Goal: Information Seeking & Learning: Learn about a topic

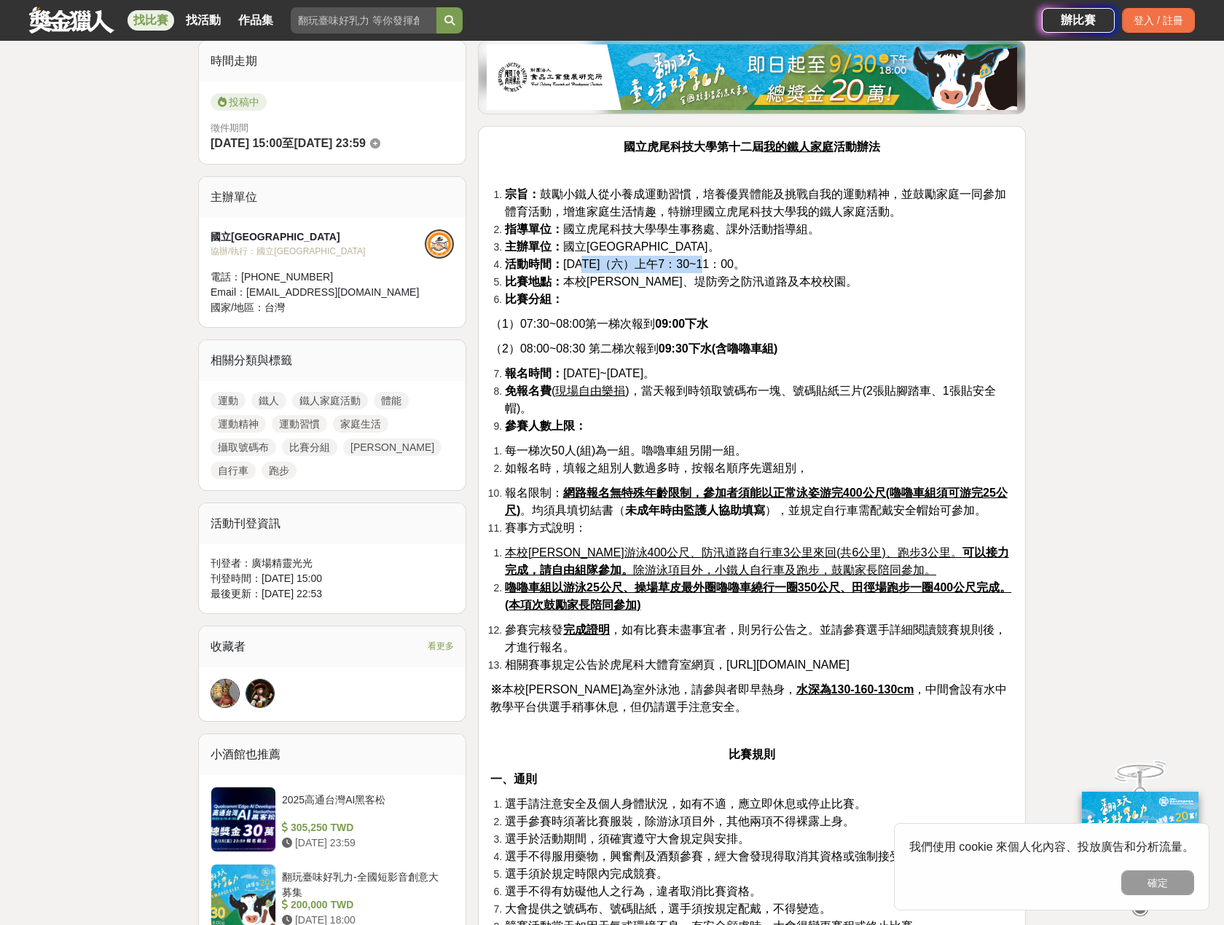
drag, startPoint x: 583, startPoint y: 267, endPoint x: 717, endPoint y: 264, distance: 134.1
click at [717, 264] on span "活動時間： [DATE]（六）上午7：30~11：00。" at bounding box center [625, 264] width 240 height 12
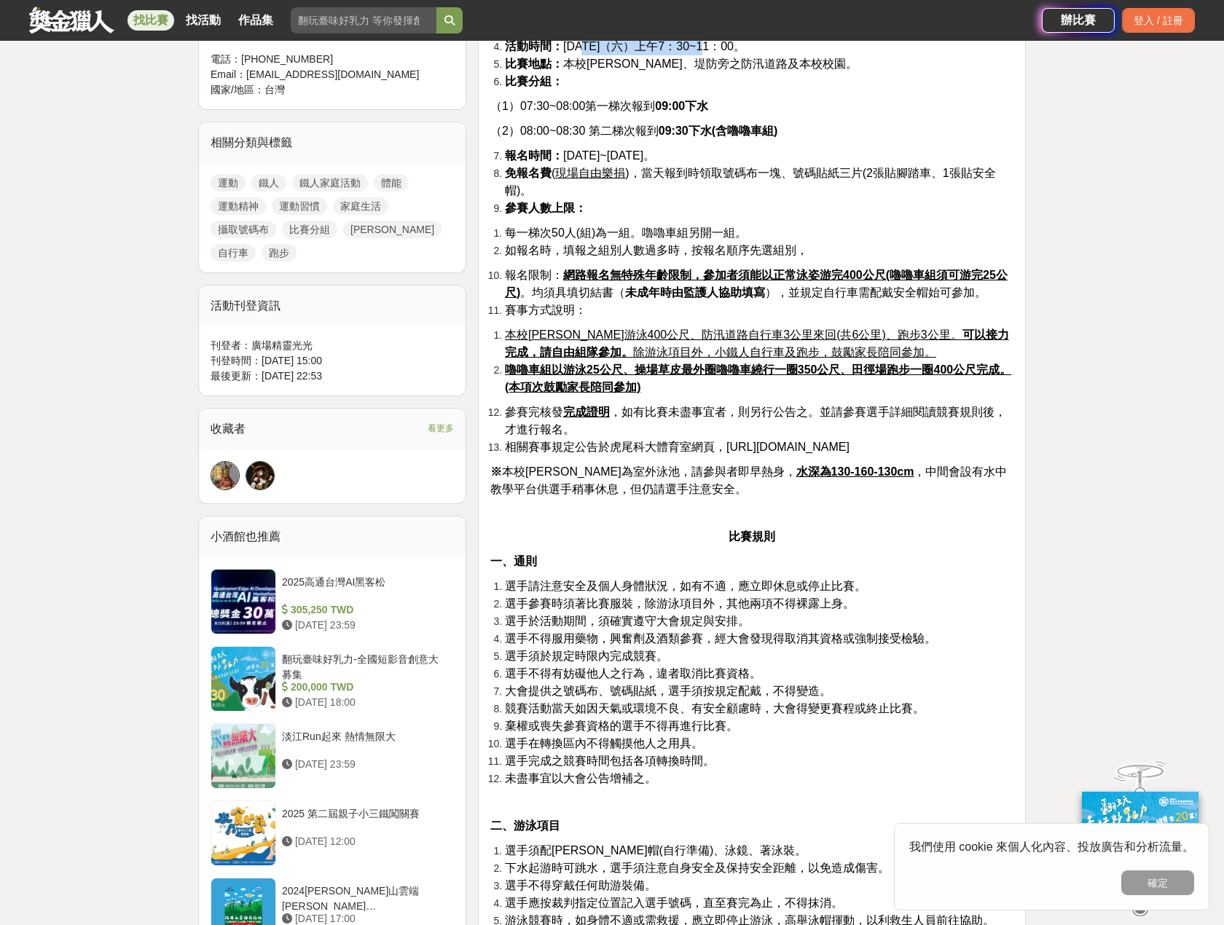
scroll to position [583, 0]
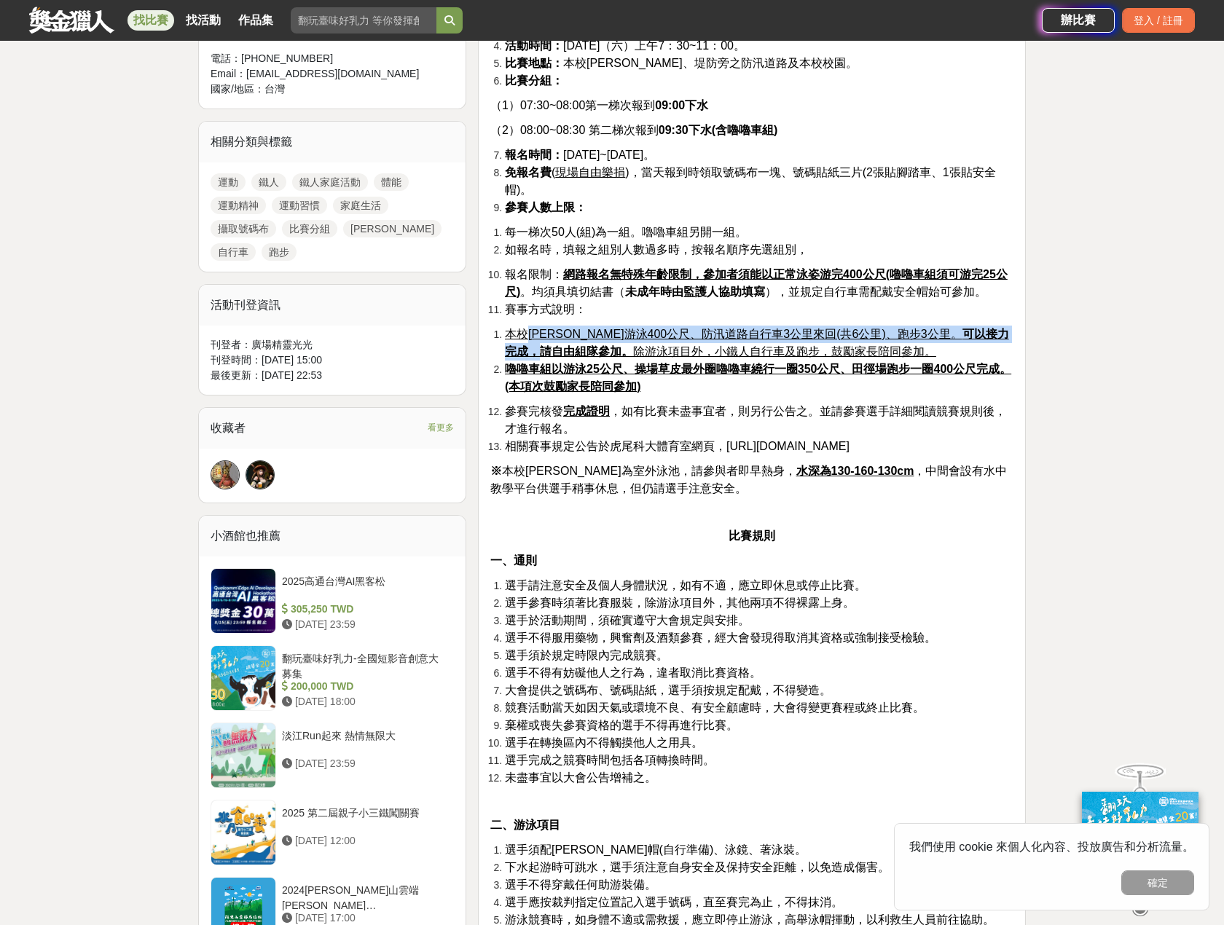
drag, startPoint x: 530, startPoint y: 334, endPoint x: 987, endPoint y: 337, distance: 457.6
click at [987, 337] on span "本校[PERSON_NAME]游泳400公尺、防汛道路自行車3公里來回(共6公里)、跑步3公里。 可以接力完成，請自由組隊參加。 除游泳項目外，小鐵人自行車及…" at bounding box center [757, 343] width 504 height 30
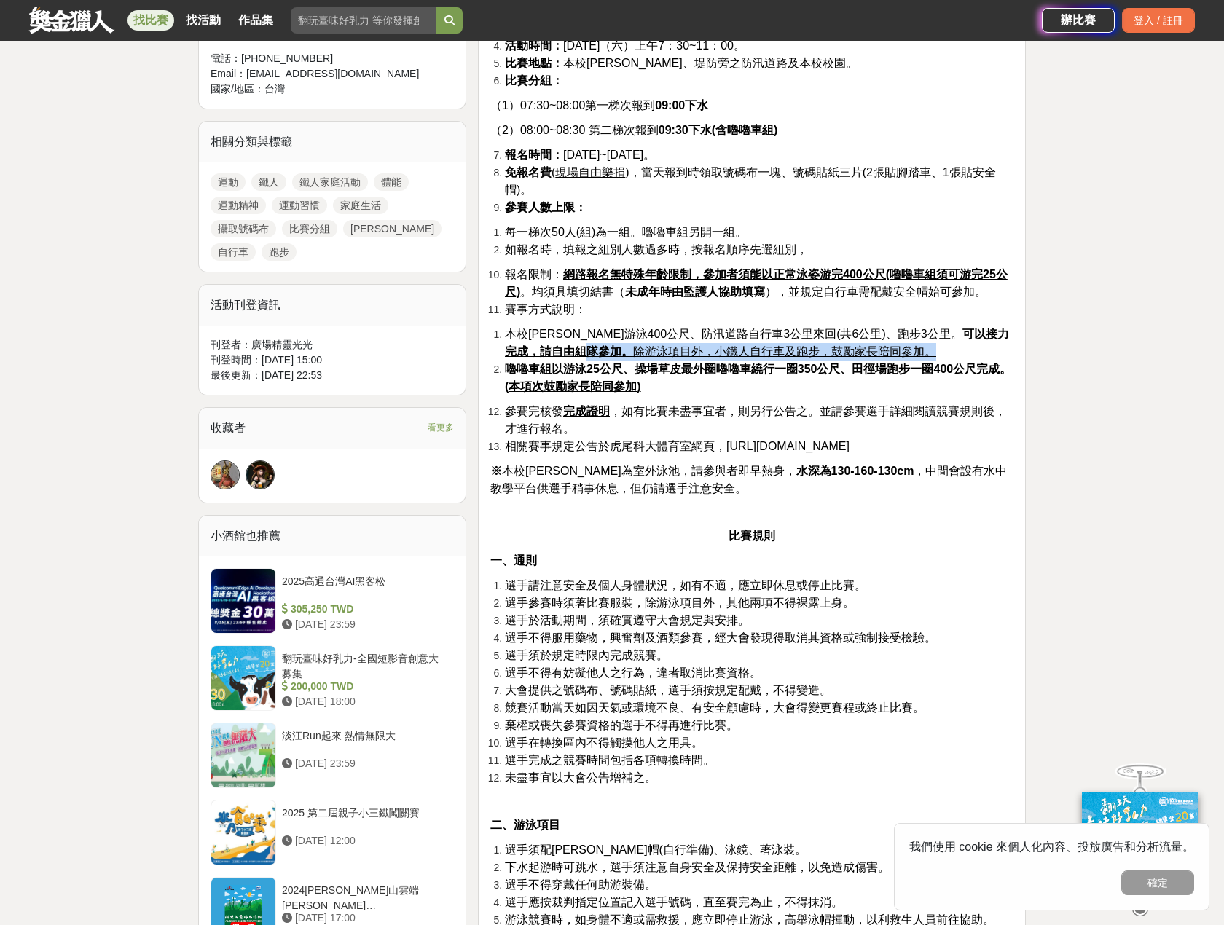
drag, startPoint x: 609, startPoint y: 349, endPoint x: 879, endPoint y: 356, distance: 270.4
click at [879, 356] on li "本校[PERSON_NAME]游泳400公尺、防汛道路自行車3公里來回(共6公里)、跑步3公里。 可以接力完成，請自由組隊參加。 除游泳項目外，小鐵人自行車及…" at bounding box center [759, 343] width 509 height 35
click at [546, 378] on u "嚕嚕車組以游泳25公尺、操場草皮最外圈嚕嚕車繞行一圈350公尺、田徑場跑步一圈400公尺完成。(本項次鼓勵家長陪同參加)" at bounding box center [758, 378] width 506 height 30
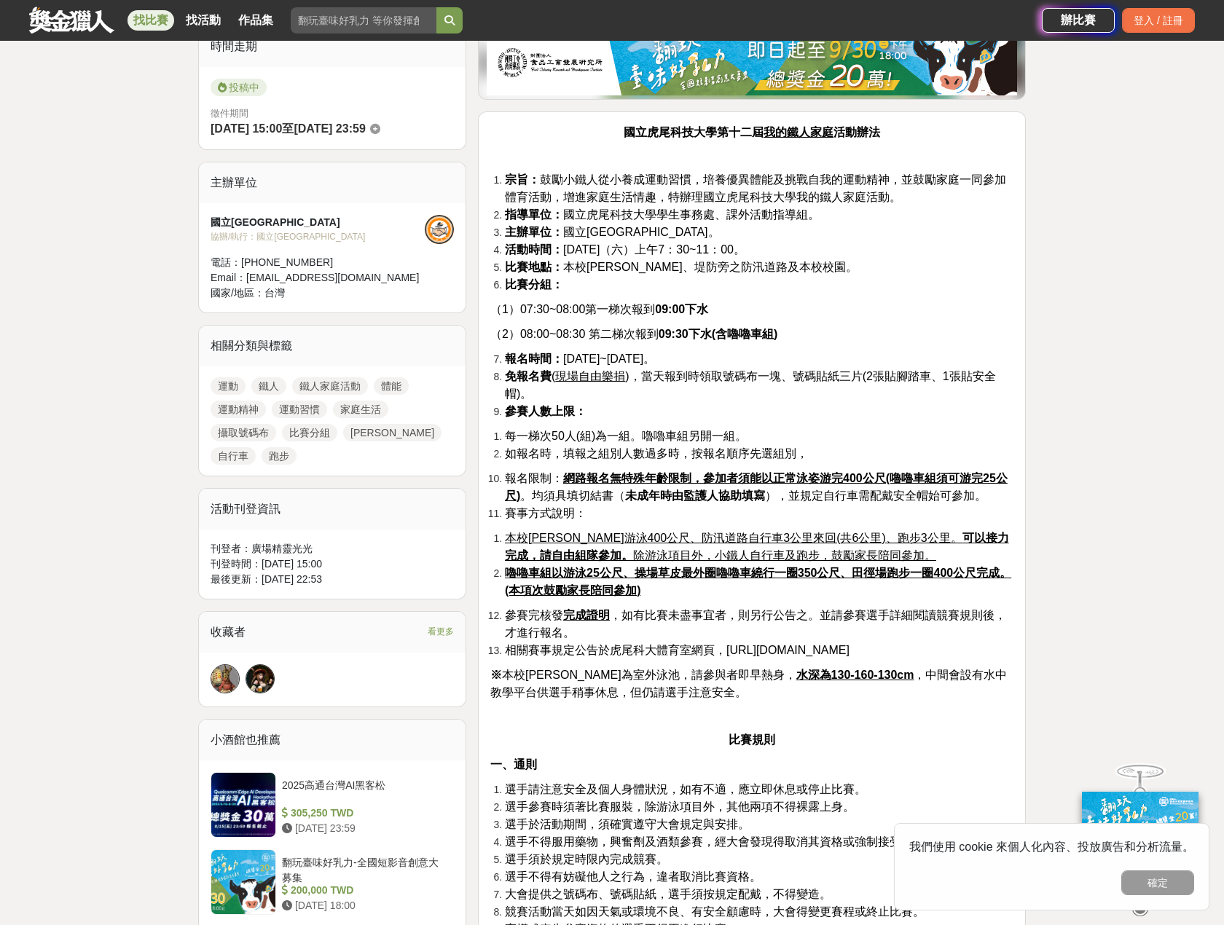
scroll to position [364, 0]
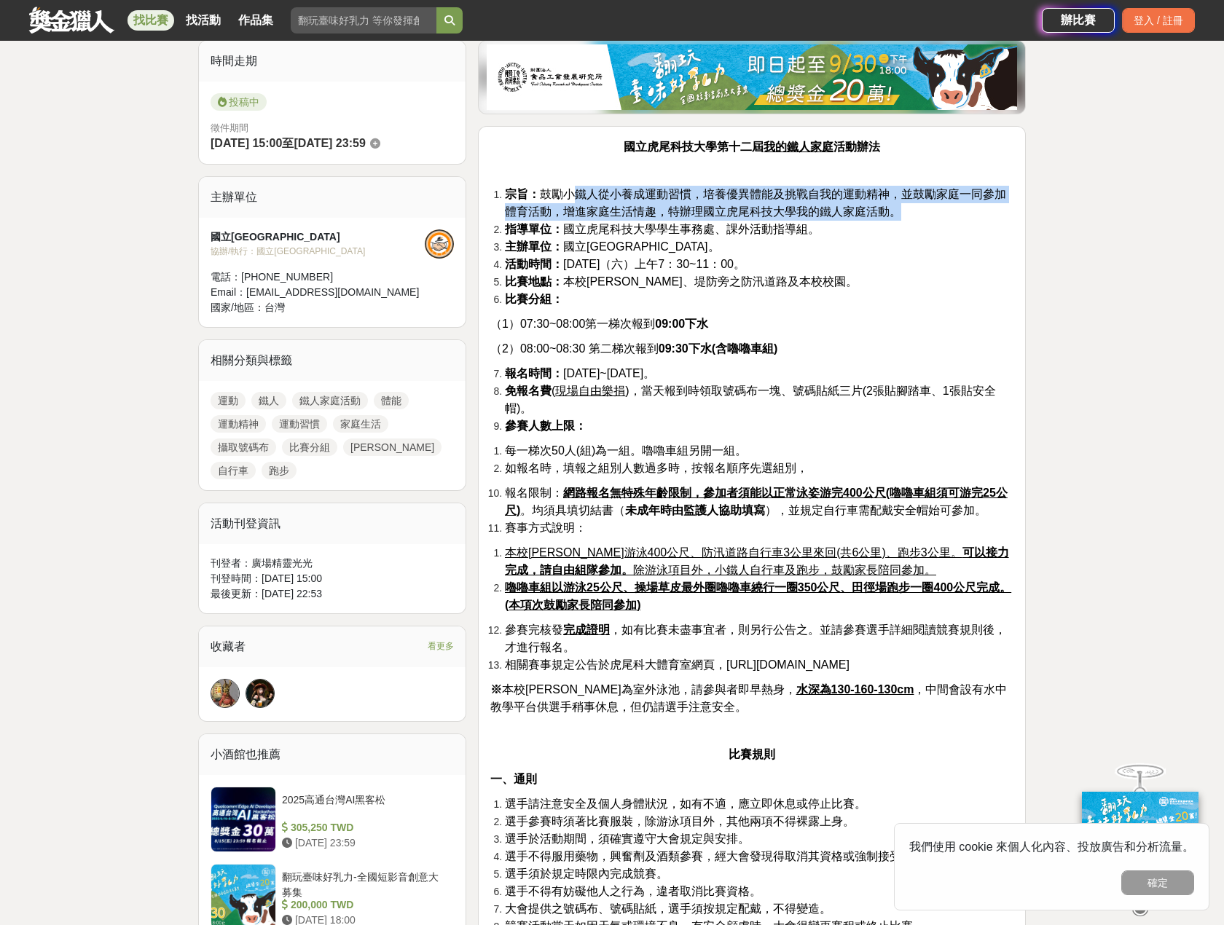
drag, startPoint x: 573, startPoint y: 193, endPoint x: 889, endPoint y: 211, distance: 316.0
click at [903, 205] on li "宗旨： 鼓勵小鐵人從小養成運動習慣，培養優異體能及挑戰自我的運動精神，並鼓勵家庭一同參加體育活動，增進家庭生活情趣，特辦理國立虎尾科技大學我的鐵人家庭活動。" at bounding box center [759, 203] width 509 height 35
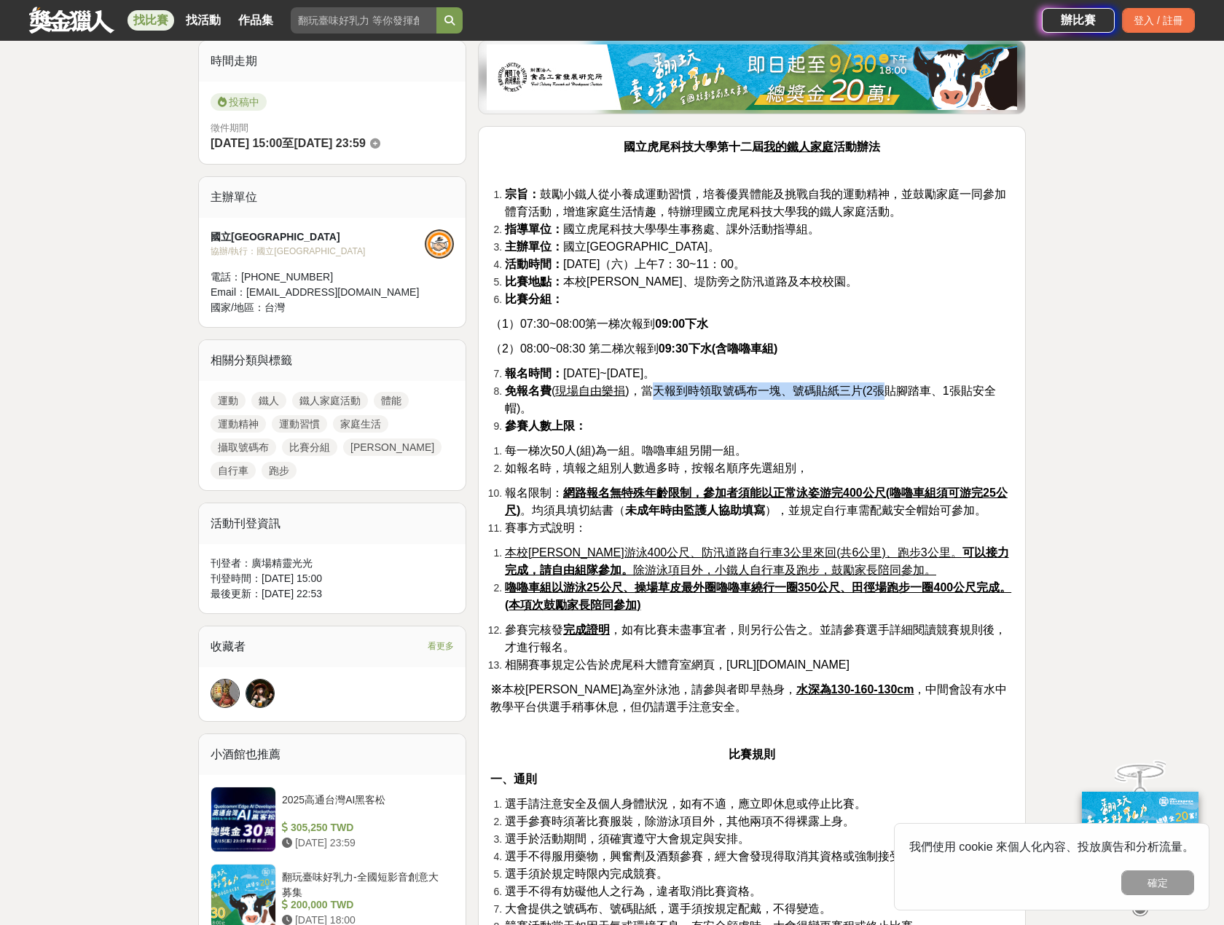
drag, startPoint x: 657, startPoint y: 391, endPoint x: 890, endPoint y: 388, distance: 233.2
click at [890, 388] on span "免報名費 ( 現場自由樂捐 )，當天報到時領取號碼布一塊、號碼貼紙三片(2張貼腳踏車、1張貼安全帽)。" at bounding box center [750, 400] width 491 height 30
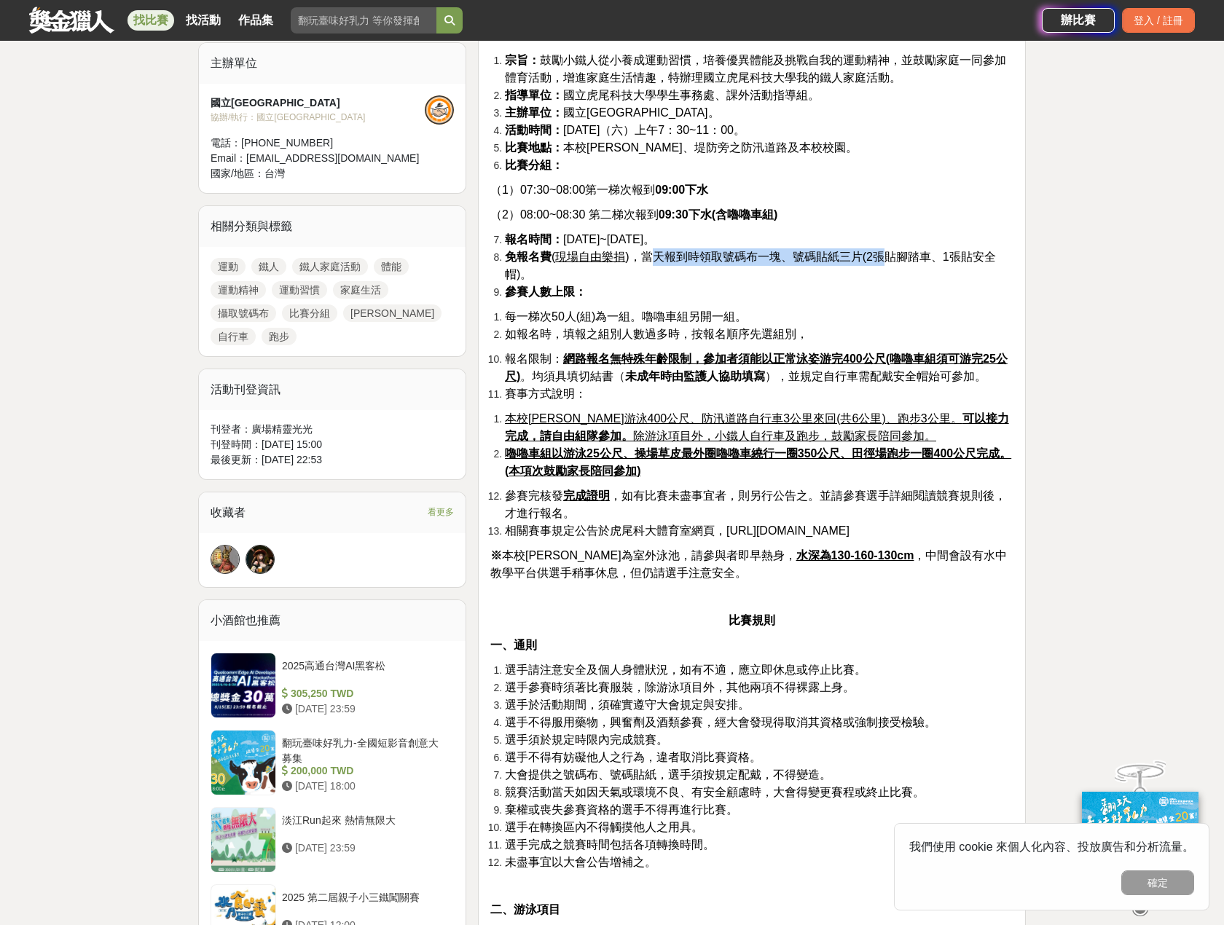
scroll to position [510, 0]
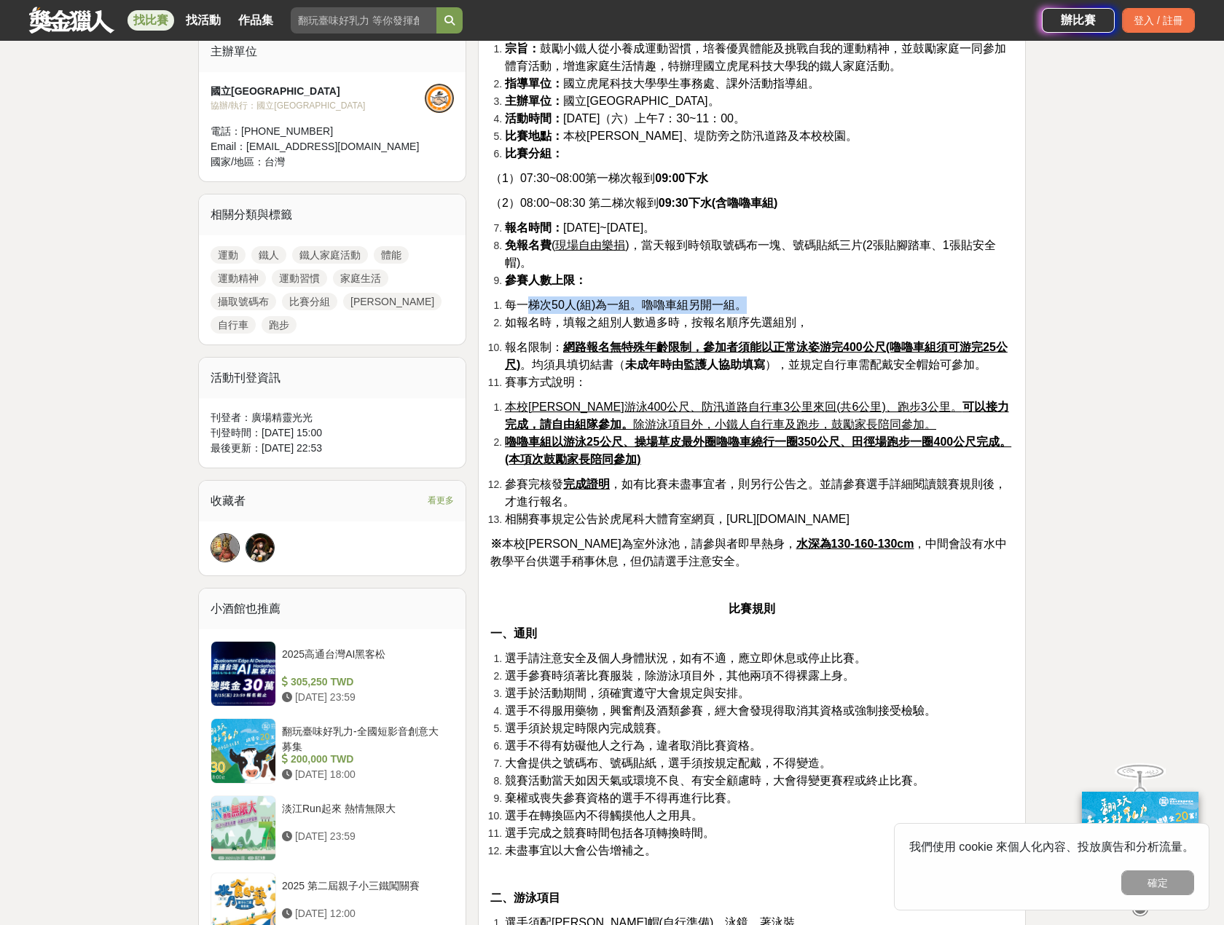
drag, startPoint x: 531, startPoint y: 306, endPoint x: 744, endPoint y: 307, distance: 212.7
click at [744, 307] on span "每一梯次50人(組)為一組。嚕嚕車組另開一組。" at bounding box center [626, 305] width 242 height 12
drag, startPoint x: 518, startPoint y: 324, endPoint x: 769, endPoint y: 323, distance: 251.4
click at [769, 323] on span "如報名時，填報之組別人數過多時，按報名順序先選組別，" at bounding box center [656, 322] width 303 height 12
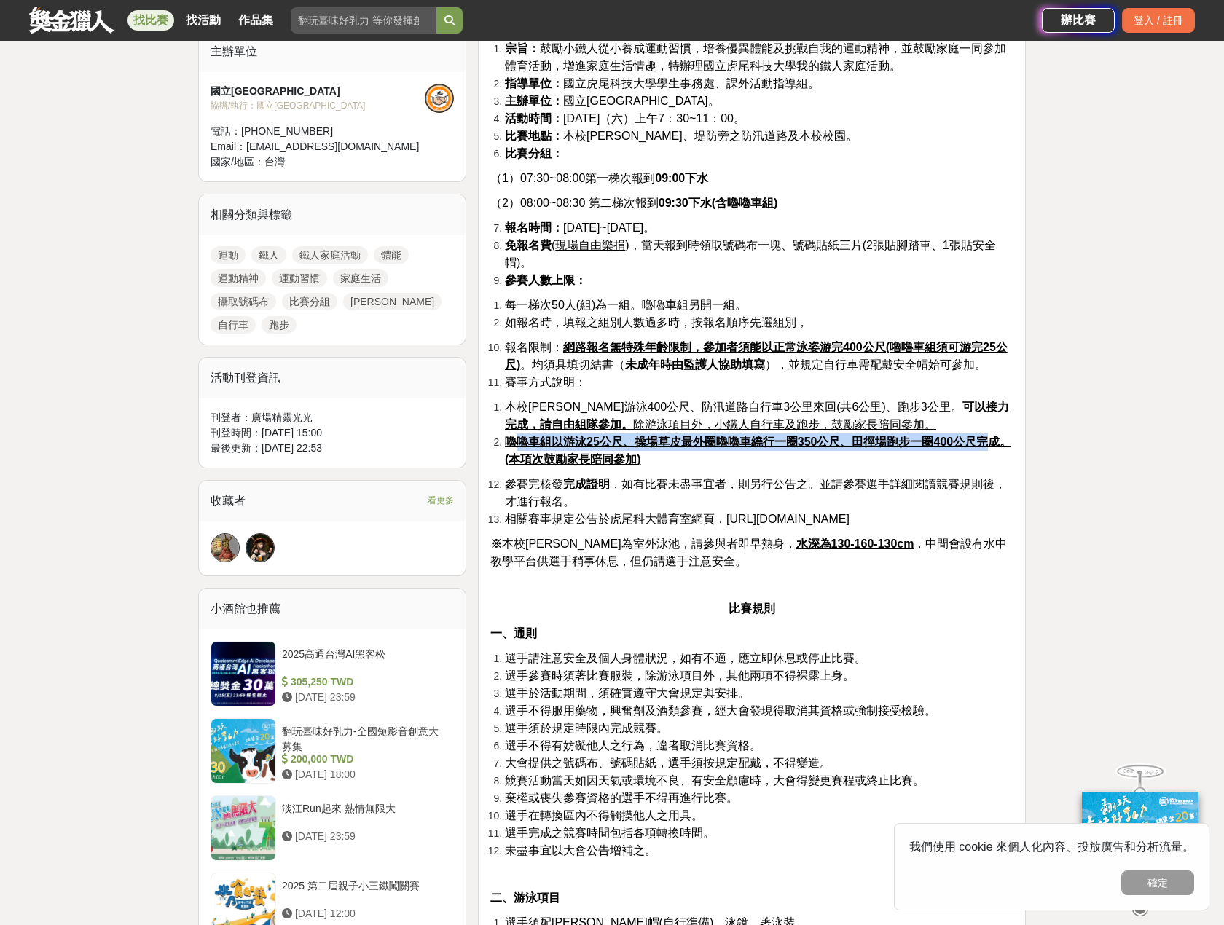
drag, startPoint x: 549, startPoint y: 442, endPoint x: 988, endPoint y: 444, distance: 439.3
click at [988, 444] on u "嚕嚕車組以游泳25公尺、操場草皮最外圈嚕嚕車繞行一圈350公尺、田徑場跑步一圈400公尺完成。(本項次鼓勵家長陪同參加)" at bounding box center [758, 451] width 506 height 30
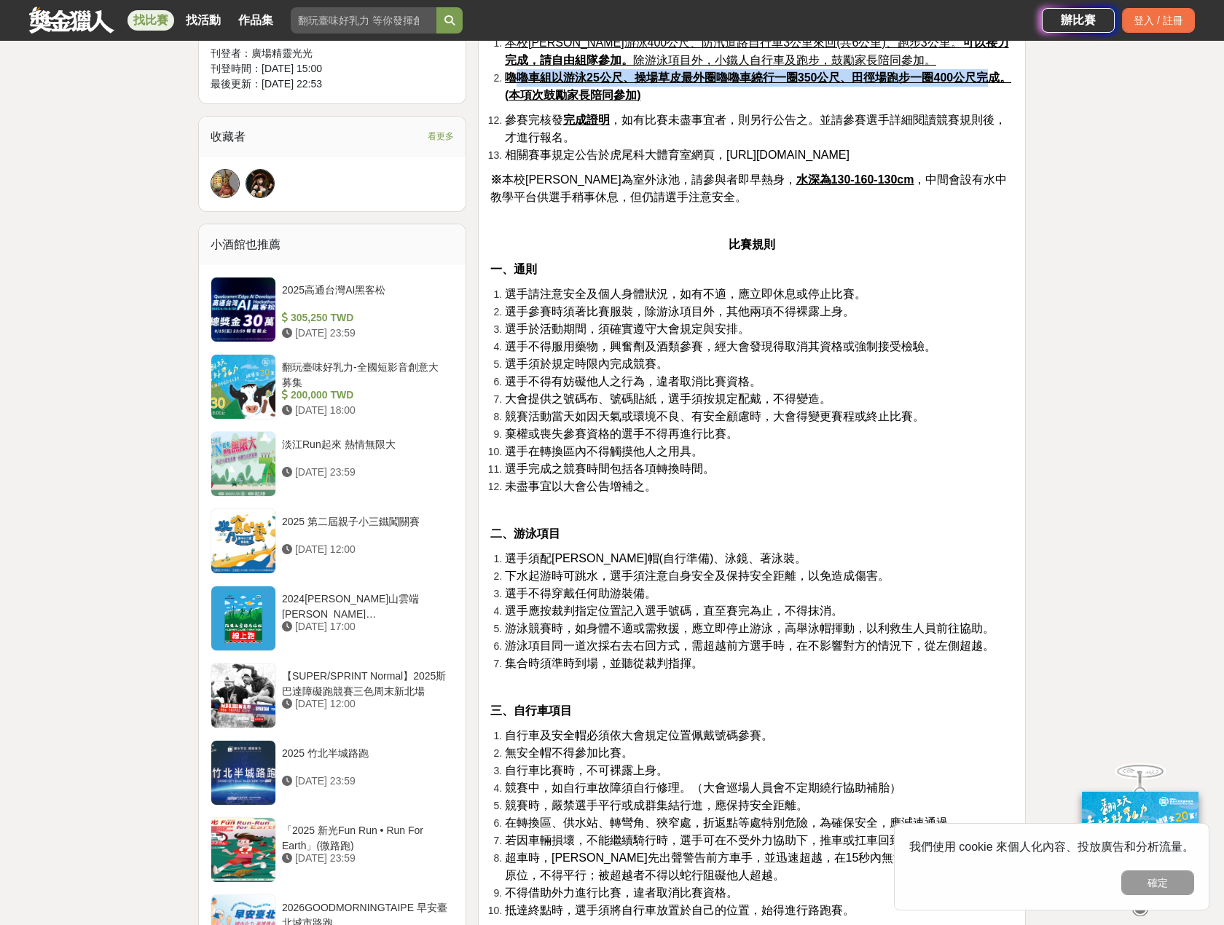
scroll to position [364, 0]
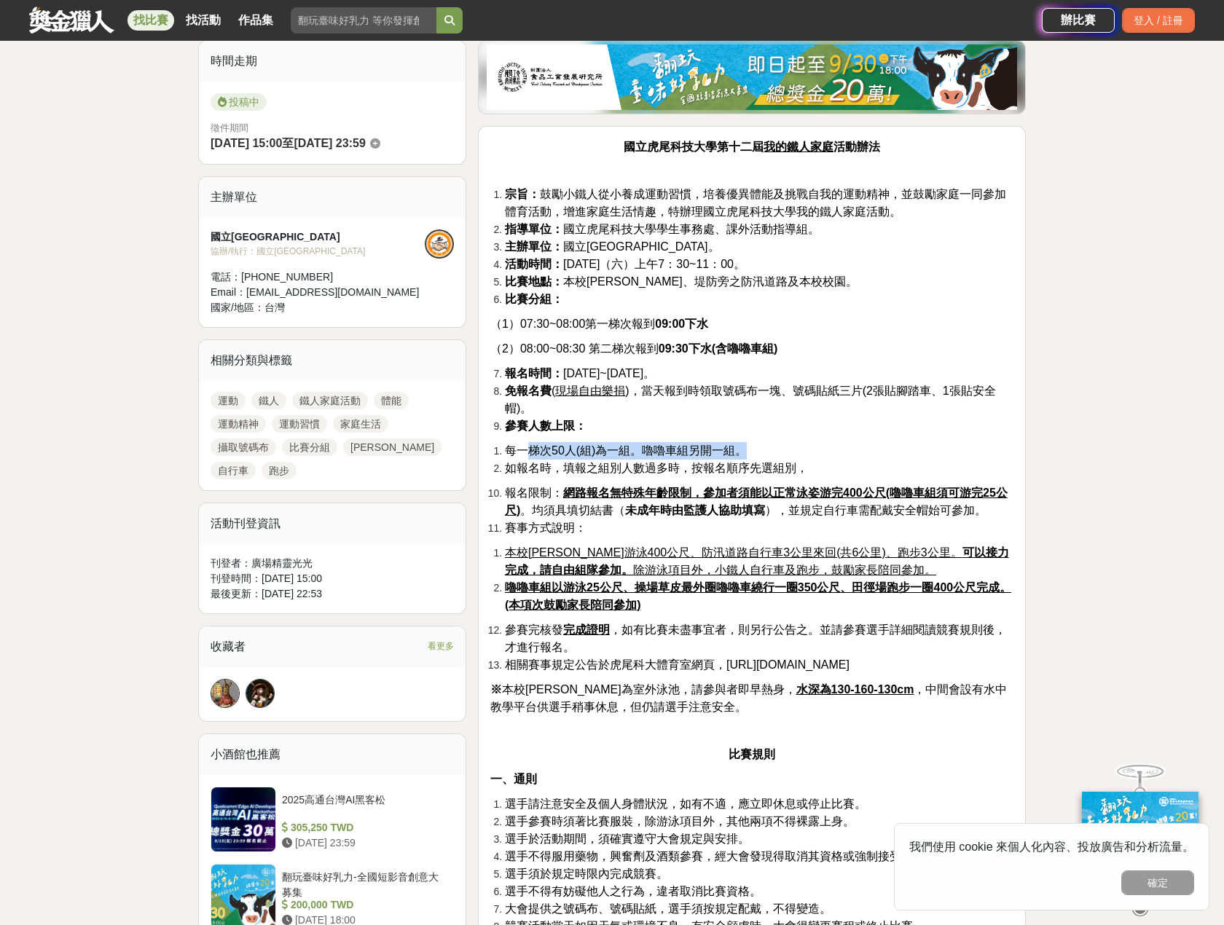
drag, startPoint x: 530, startPoint y: 448, endPoint x: 742, endPoint y: 448, distance: 212.7
click at [742, 448] on span "每一梯次50人(組)為一組。嚕嚕車組另開一組。" at bounding box center [626, 450] width 242 height 12
drag, startPoint x: 584, startPoint y: 469, endPoint x: 785, endPoint y: 469, distance: 201.8
click at [785, 469] on span "如報名時，填報之組別人數過多時，按報名順序先選組別，" at bounding box center [656, 468] width 303 height 12
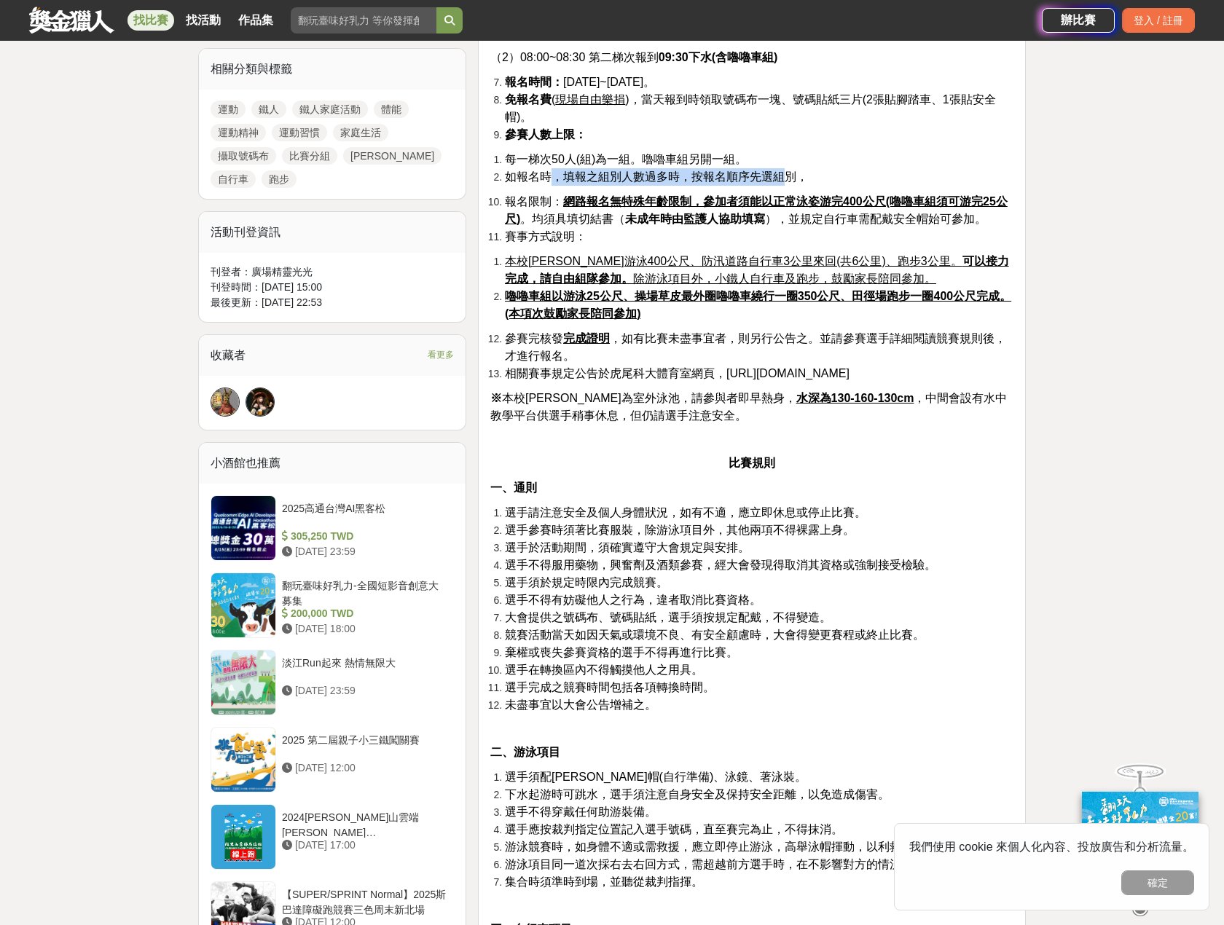
scroll to position [947, 0]
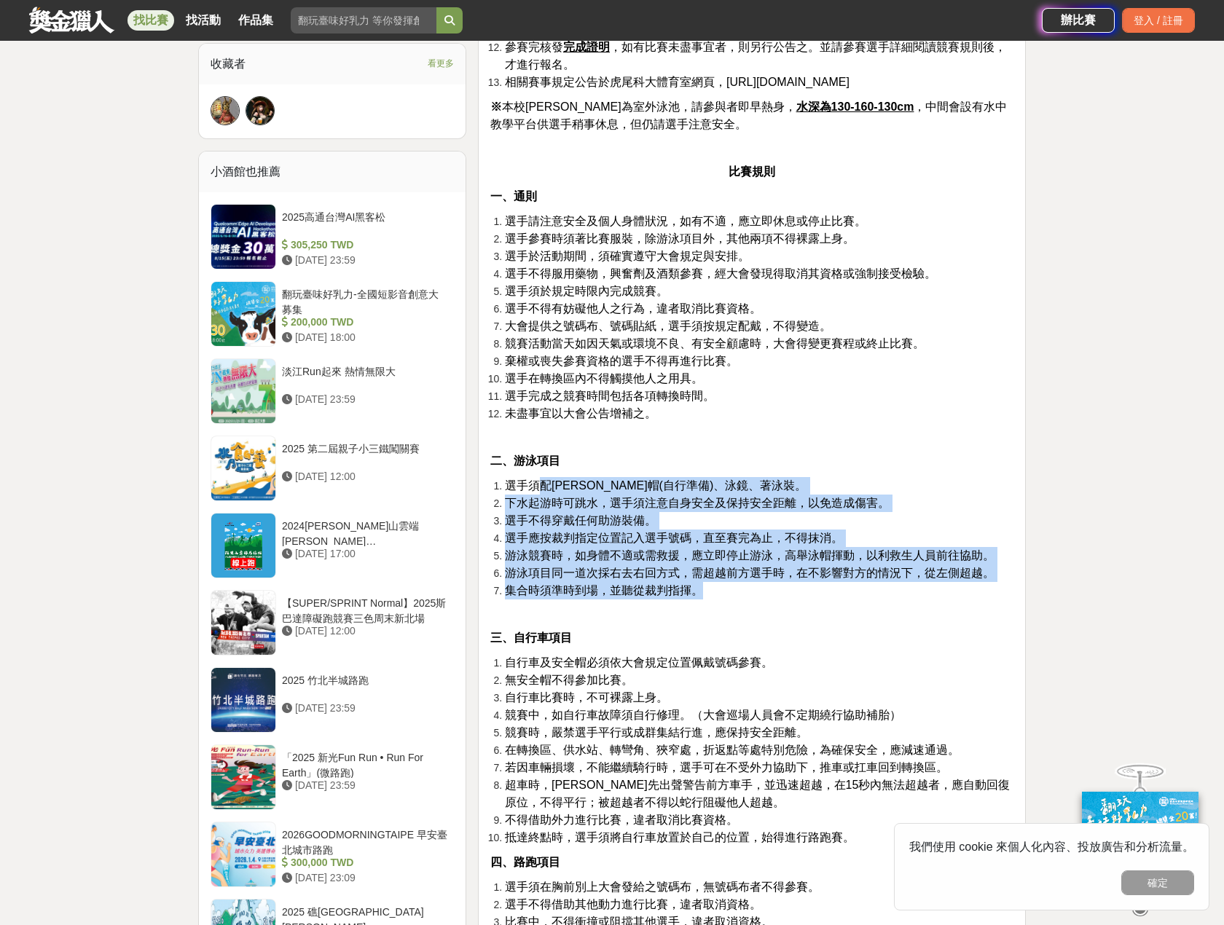
drag, startPoint x: 540, startPoint y: 483, endPoint x: 752, endPoint y: 592, distance: 238.5
click at [752, 592] on ol "選手須配[PERSON_NAME]帽(自行準備)、泳鏡、著泳裝。 下水起游時可跳水，選手須注意自身安全及保持安全距離，以免造成傷害。 選手不得穿戴任何助游裝備…" at bounding box center [751, 538] width 523 height 122
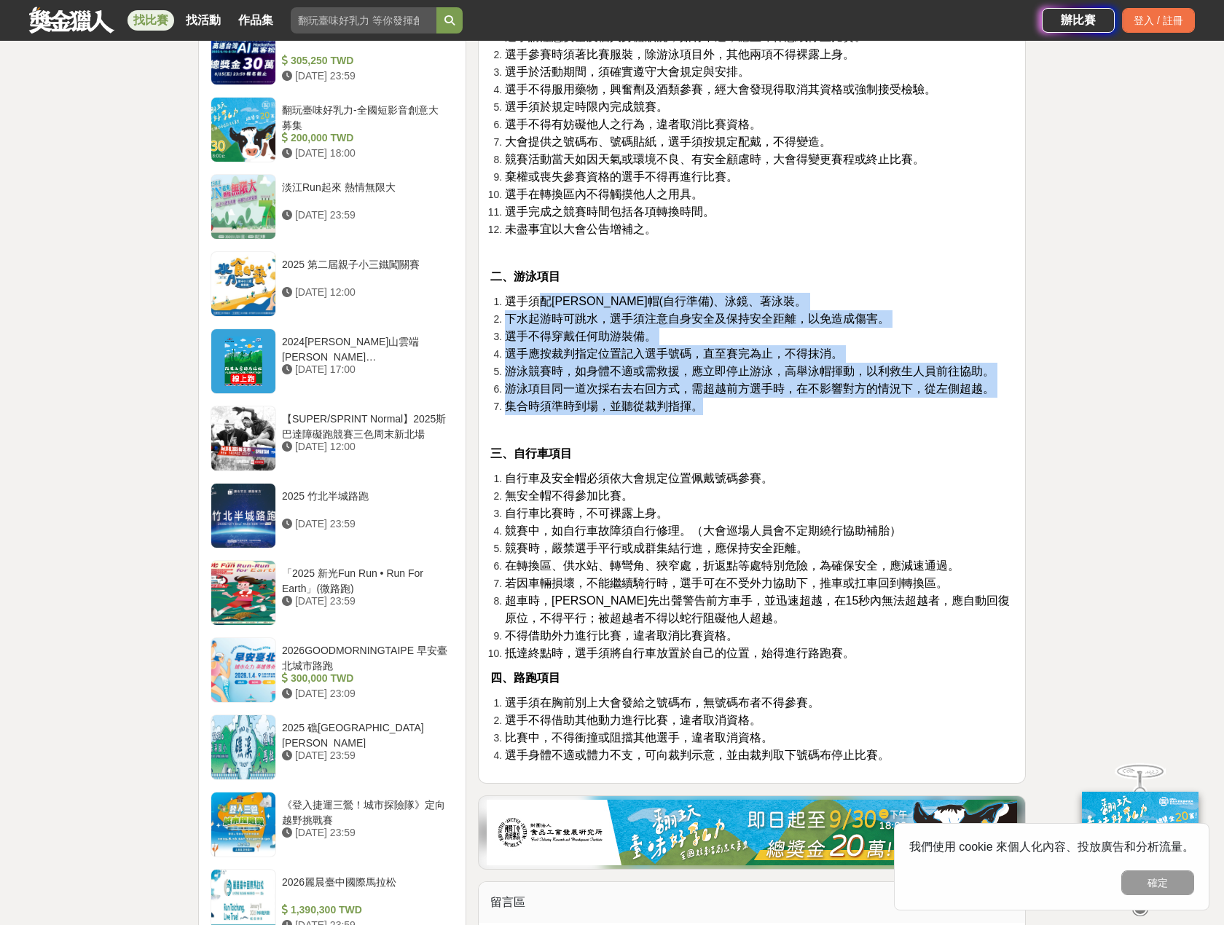
scroll to position [1311, 0]
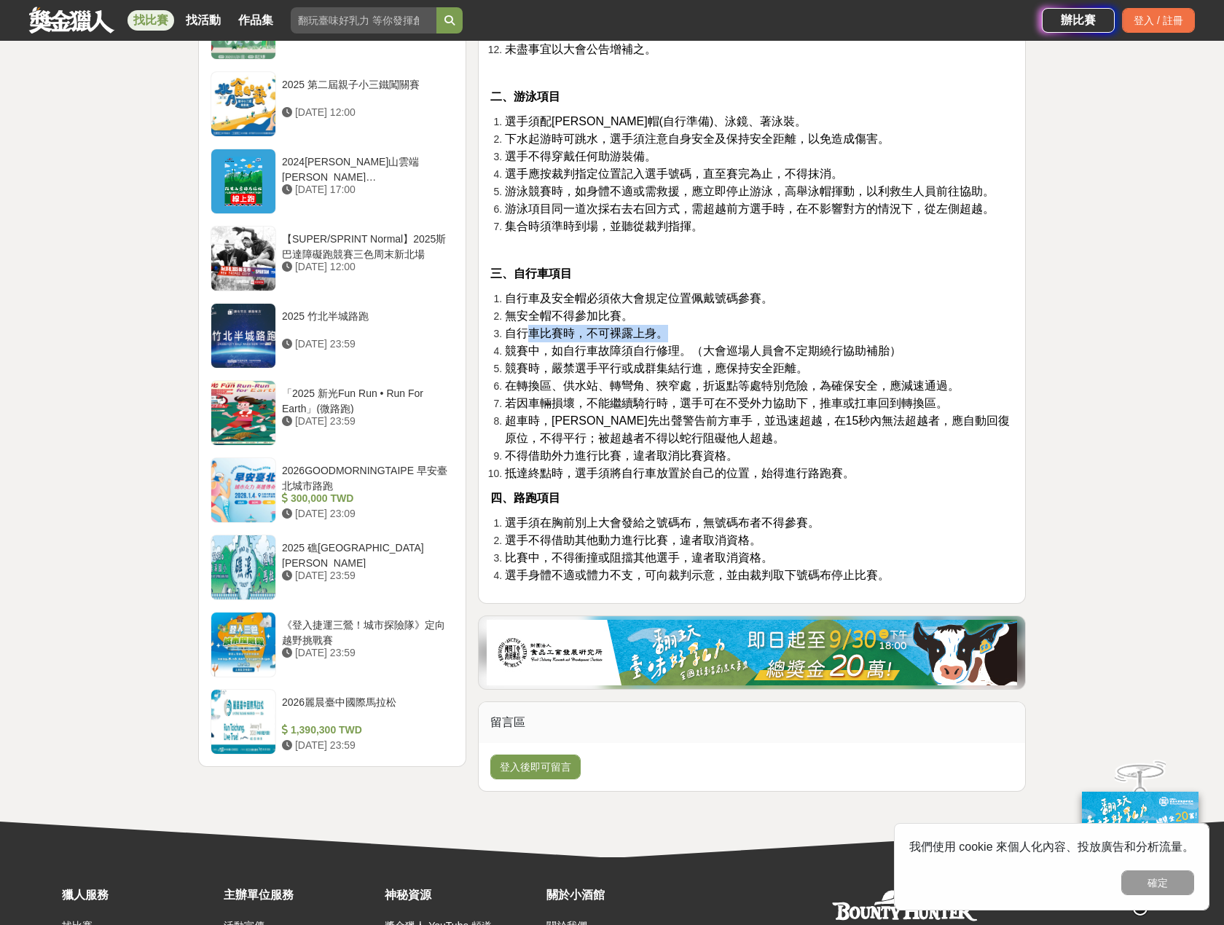
drag, startPoint x: 528, startPoint y: 334, endPoint x: 670, endPoint y: 340, distance: 142.2
click at [670, 340] on li "自行車比賽時，不可裸露上身。" at bounding box center [759, 333] width 509 height 17
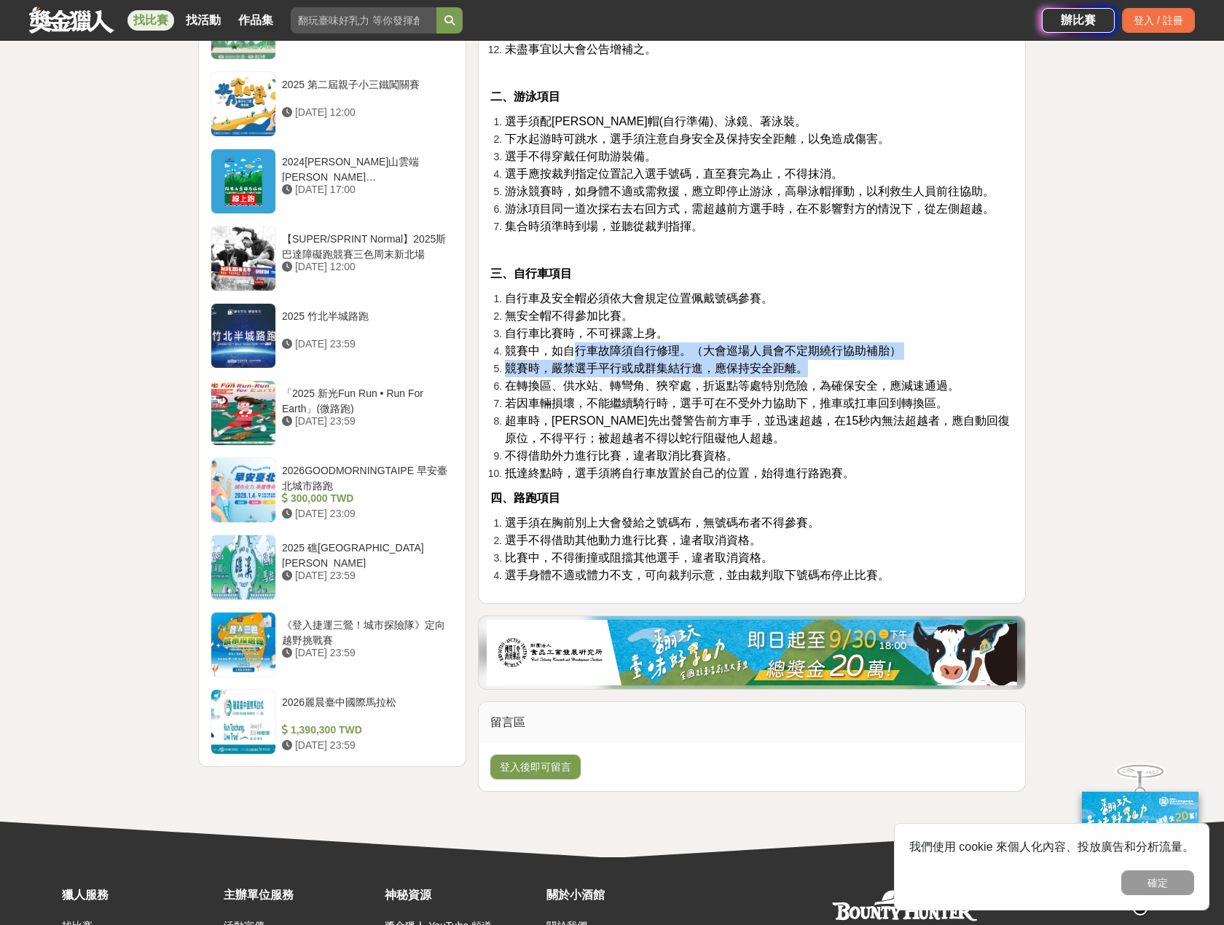
drag, startPoint x: 573, startPoint y: 354, endPoint x: 822, endPoint y: 365, distance: 249.4
click at [841, 361] on ol "自行車及安全帽必須依大會規定位置佩戴號碼參賽。 無安全帽不得參加比賽。 自行車比賽時，不可裸露上身。 競賽中，如自行車故障須自行修理。（大會巡場人員會不定期繞…" at bounding box center [751, 386] width 523 height 192
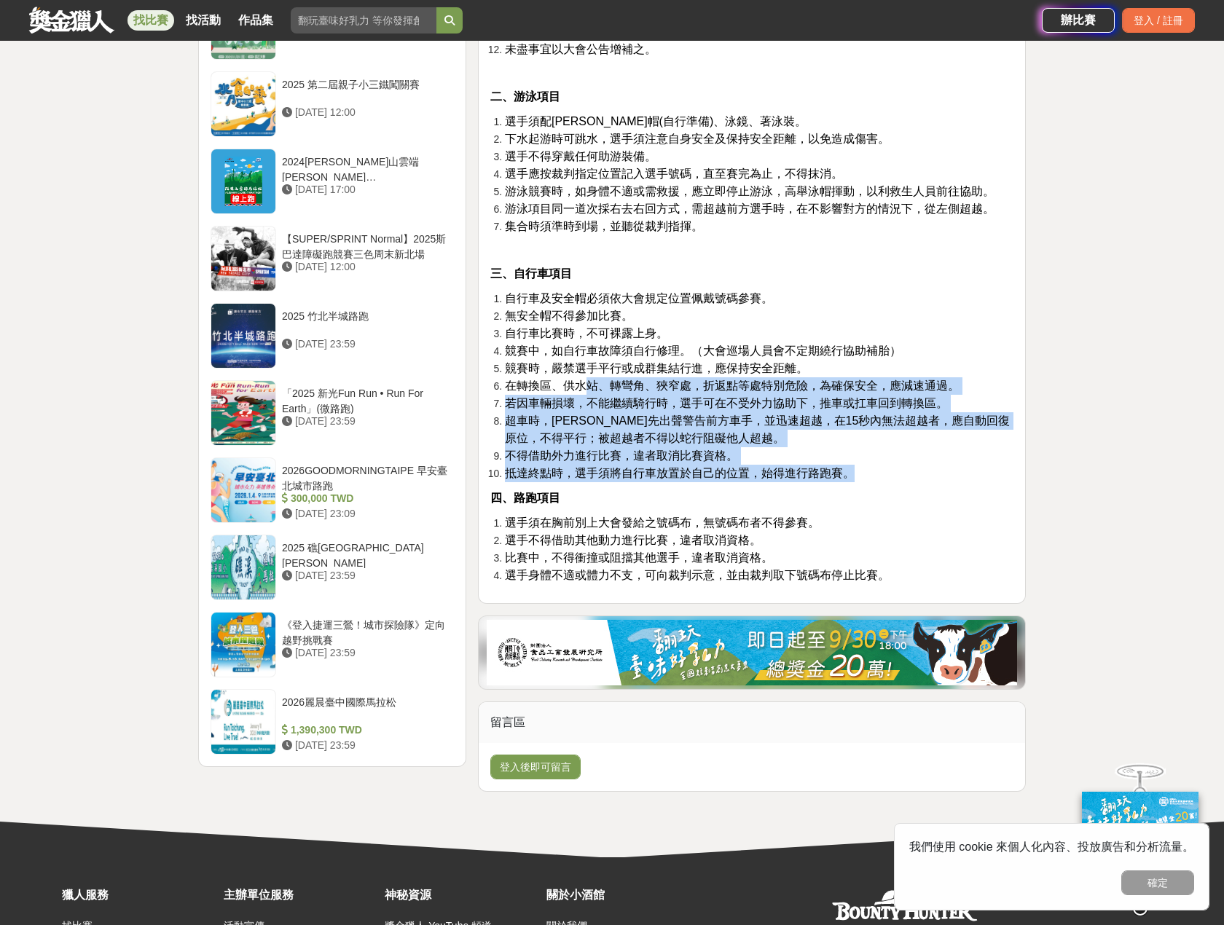
drag, startPoint x: 616, startPoint y: 399, endPoint x: 866, endPoint y: 471, distance: 260.3
click at [866, 471] on ol "自行車及安全帽必須依大會規定位置佩戴號碼參賽。 無安全帽不得參加比賽。 自行車比賽時，不可裸露上身。 競賽中，如自行車故障須自行修理。（大會巡場人員會不定期繞…" at bounding box center [751, 386] width 523 height 192
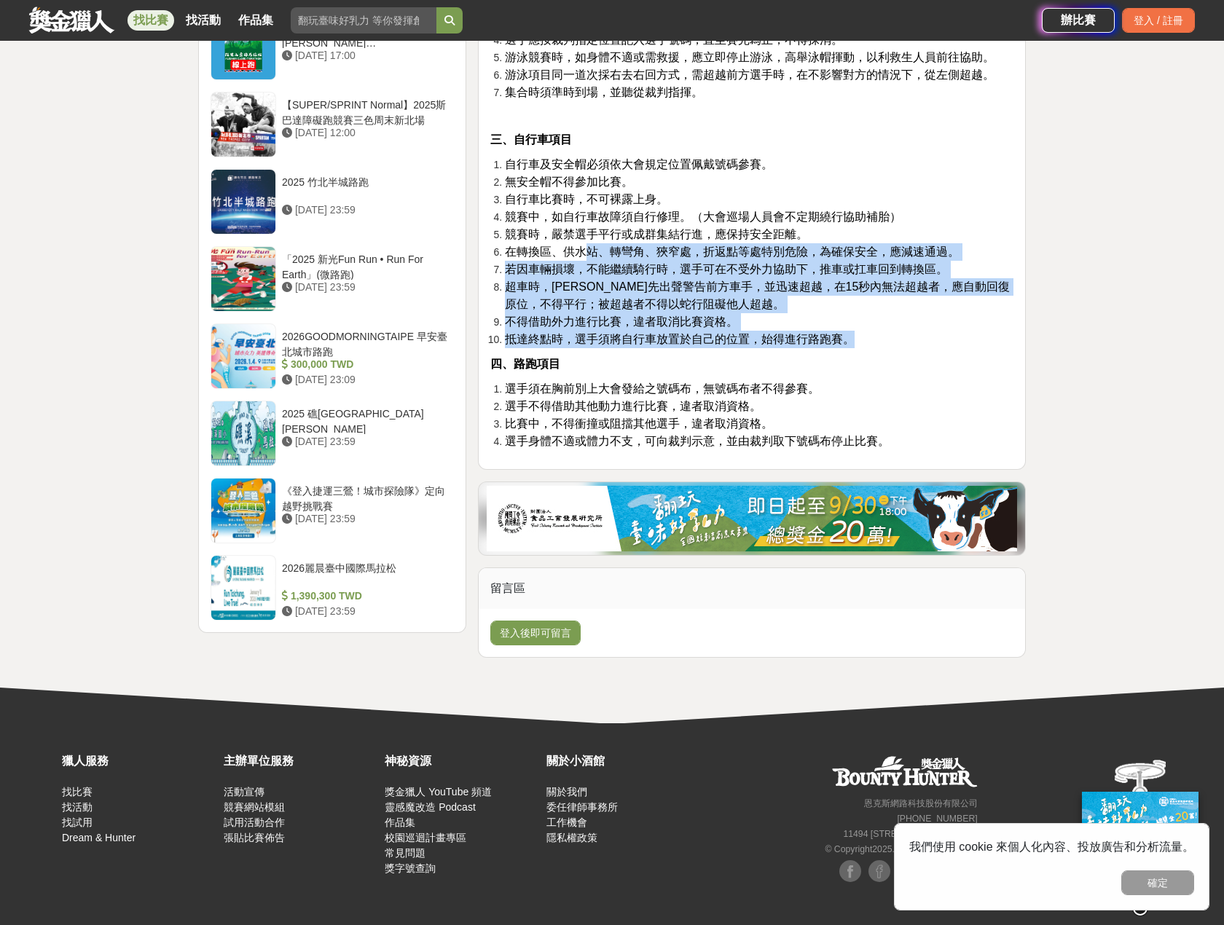
scroll to position [1447, 0]
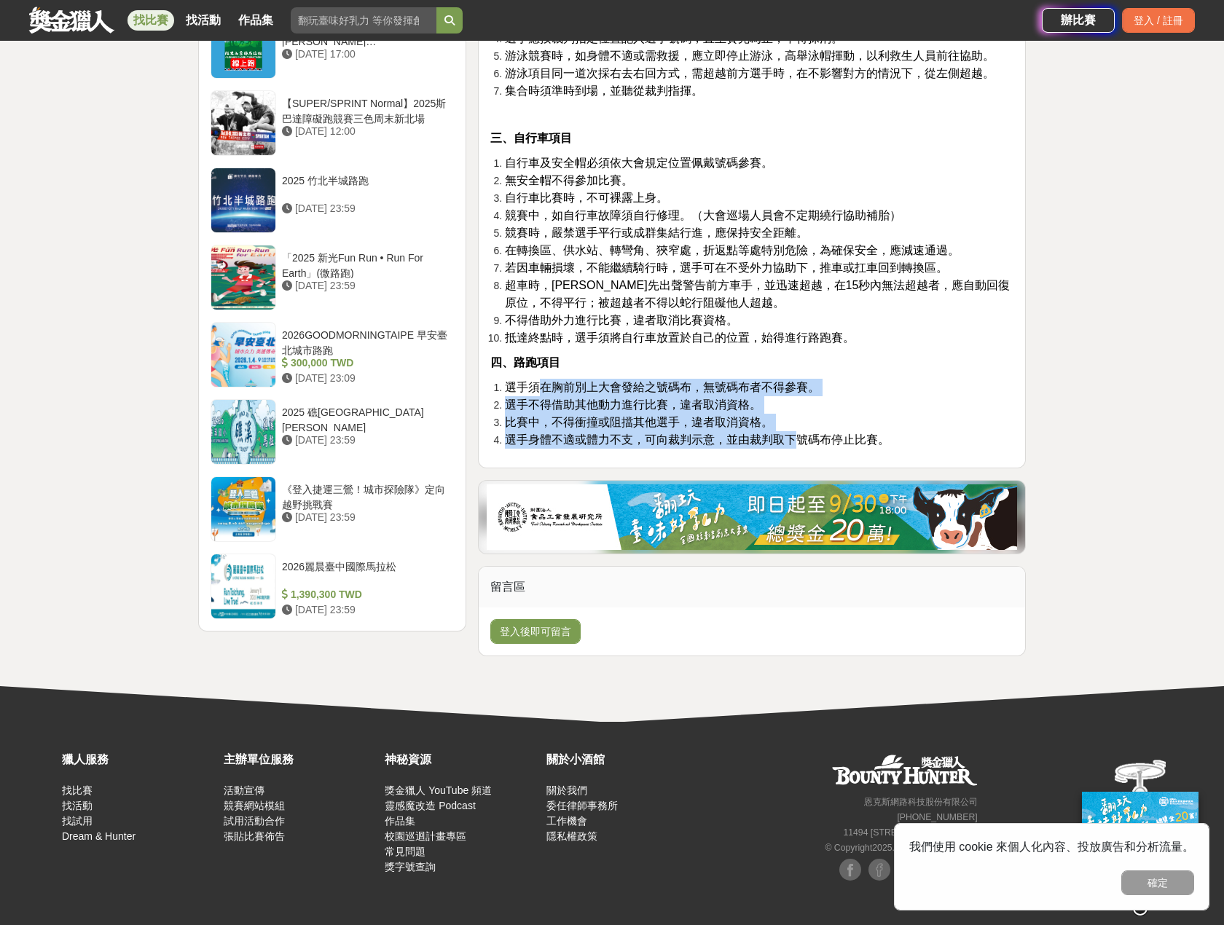
drag, startPoint x: 536, startPoint y: 387, endPoint x: 792, endPoint y: 441, distance: 261.3
click at [792, 441] on ol "選手須在胸前別上大會發給之號碼布，無號碼布者不得參賽。 選手不得借助其他動力進行比賽，違者取消資格。 比賽中，不得衝撞或阻擋其他選手，違者取消資格。 選手身體…" at bounding box center [751, 414] width 523 height 70
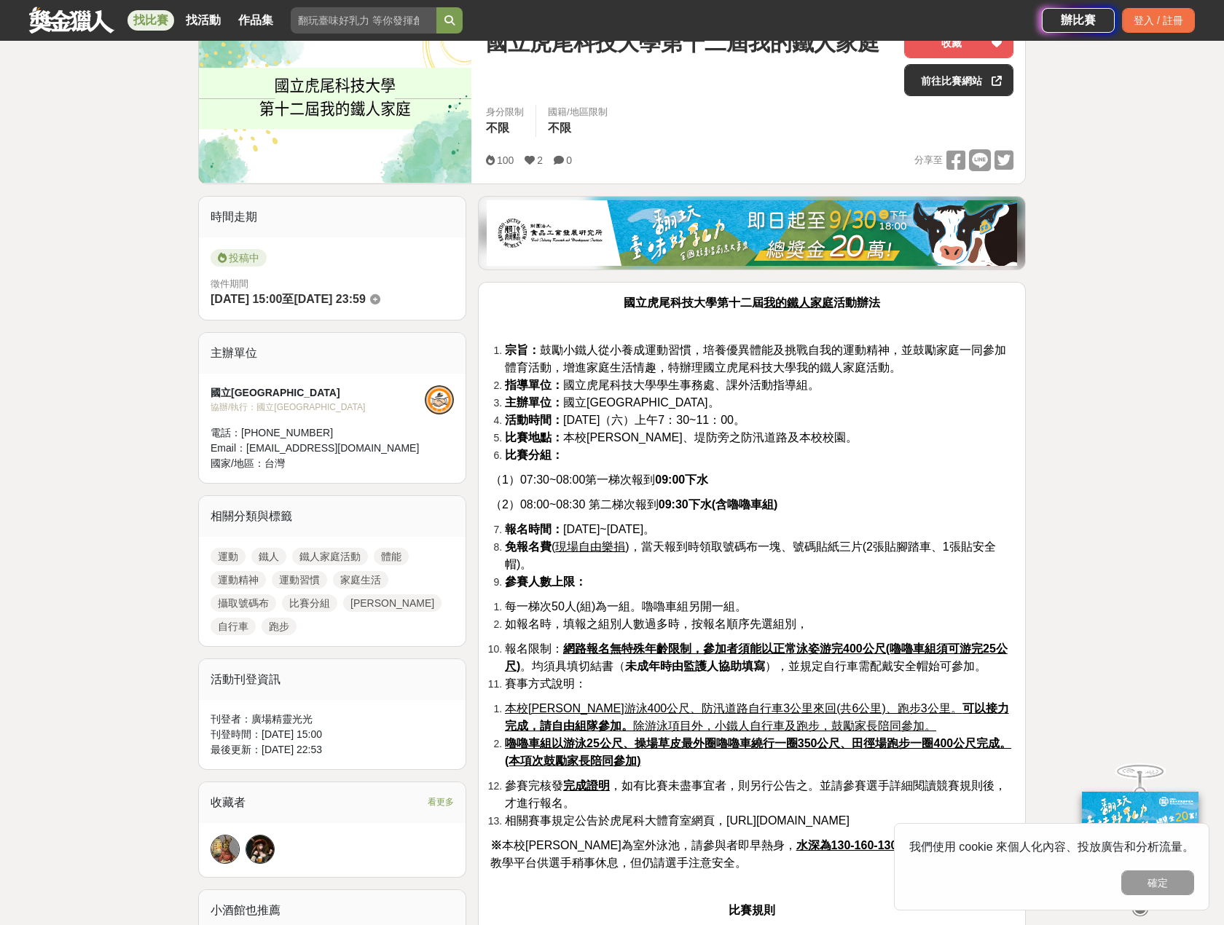
scroll to position [281, 0]
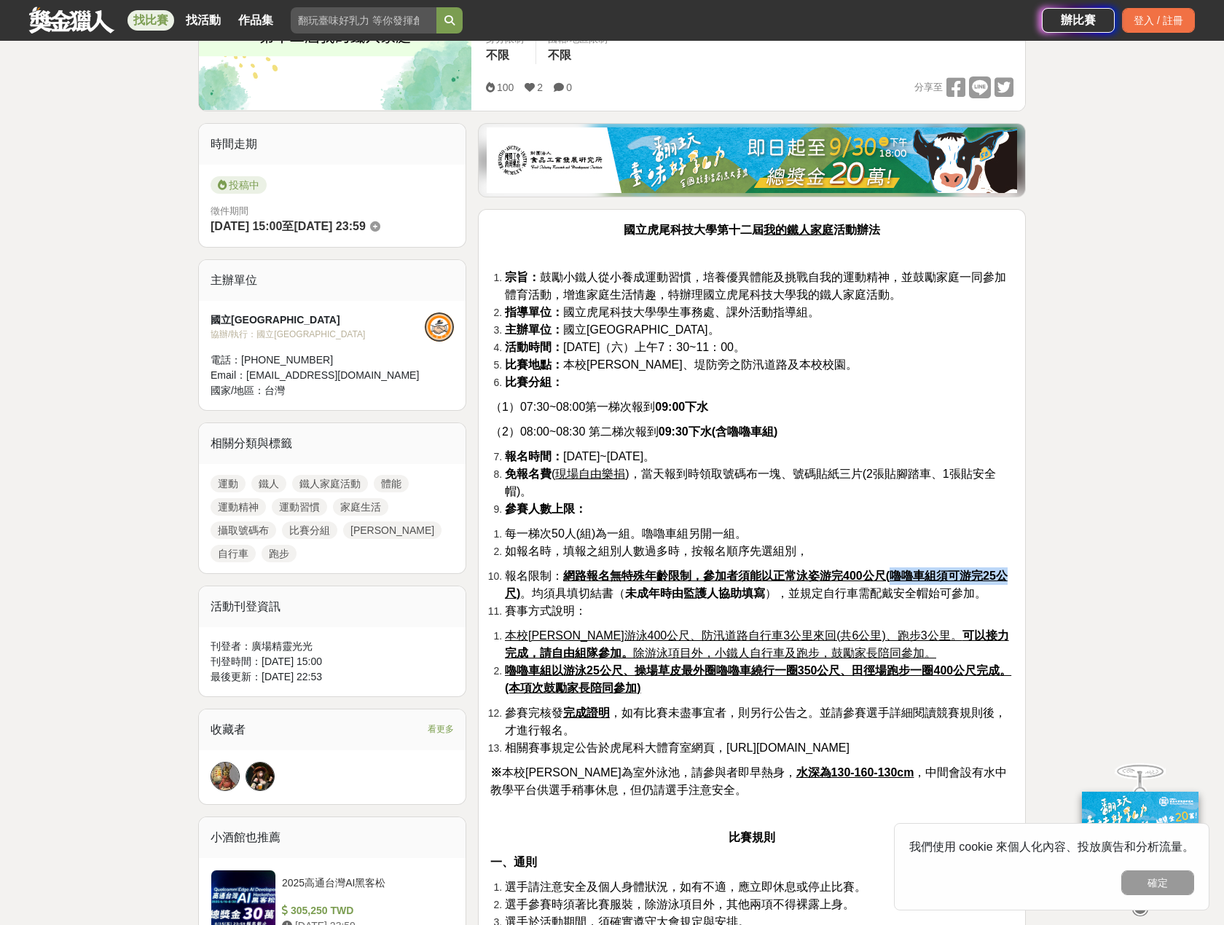
drag, startPoint x: 895, startPoint y: 574, endPoint x: 1028, endPoint y: 574, distance: 133.3
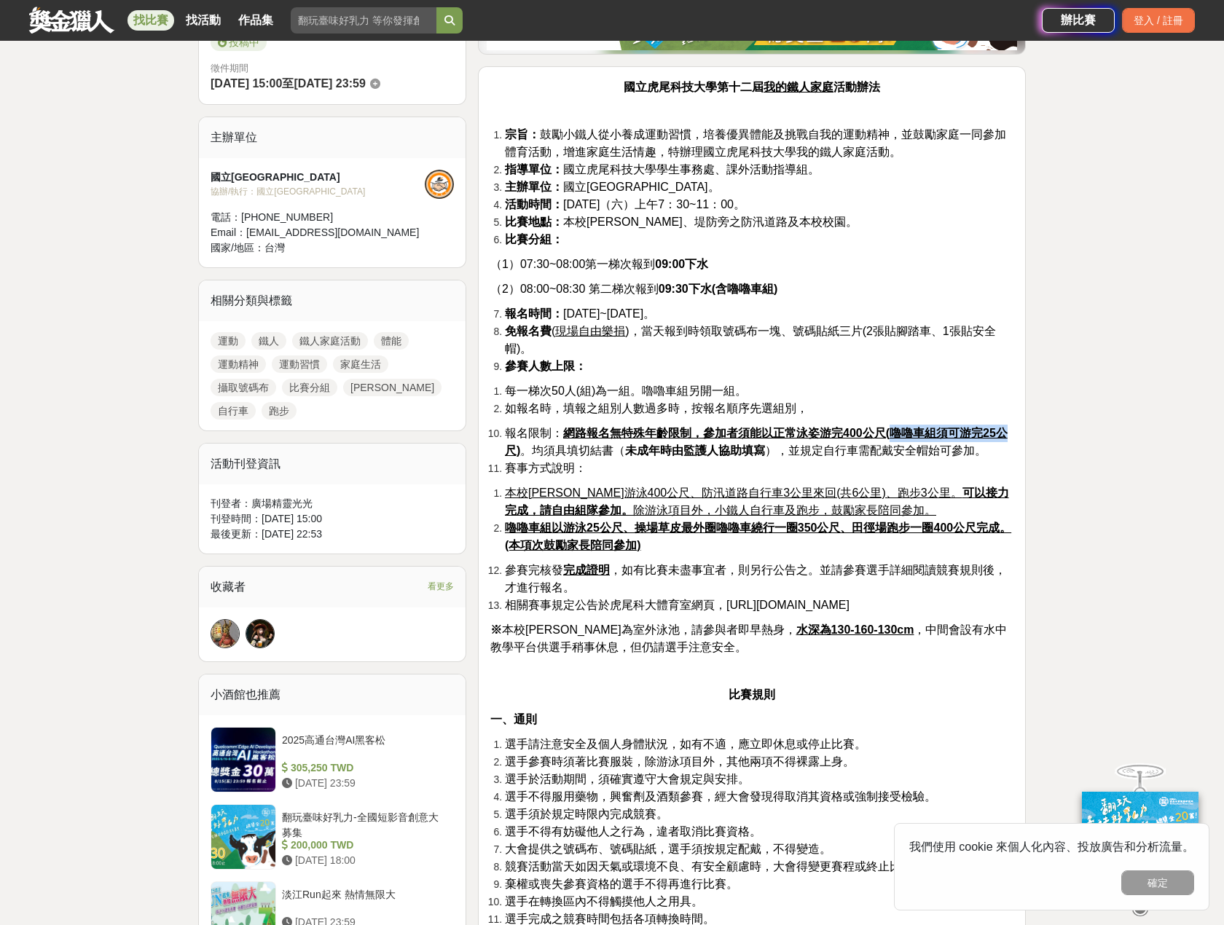
scroll to position [427, 0]
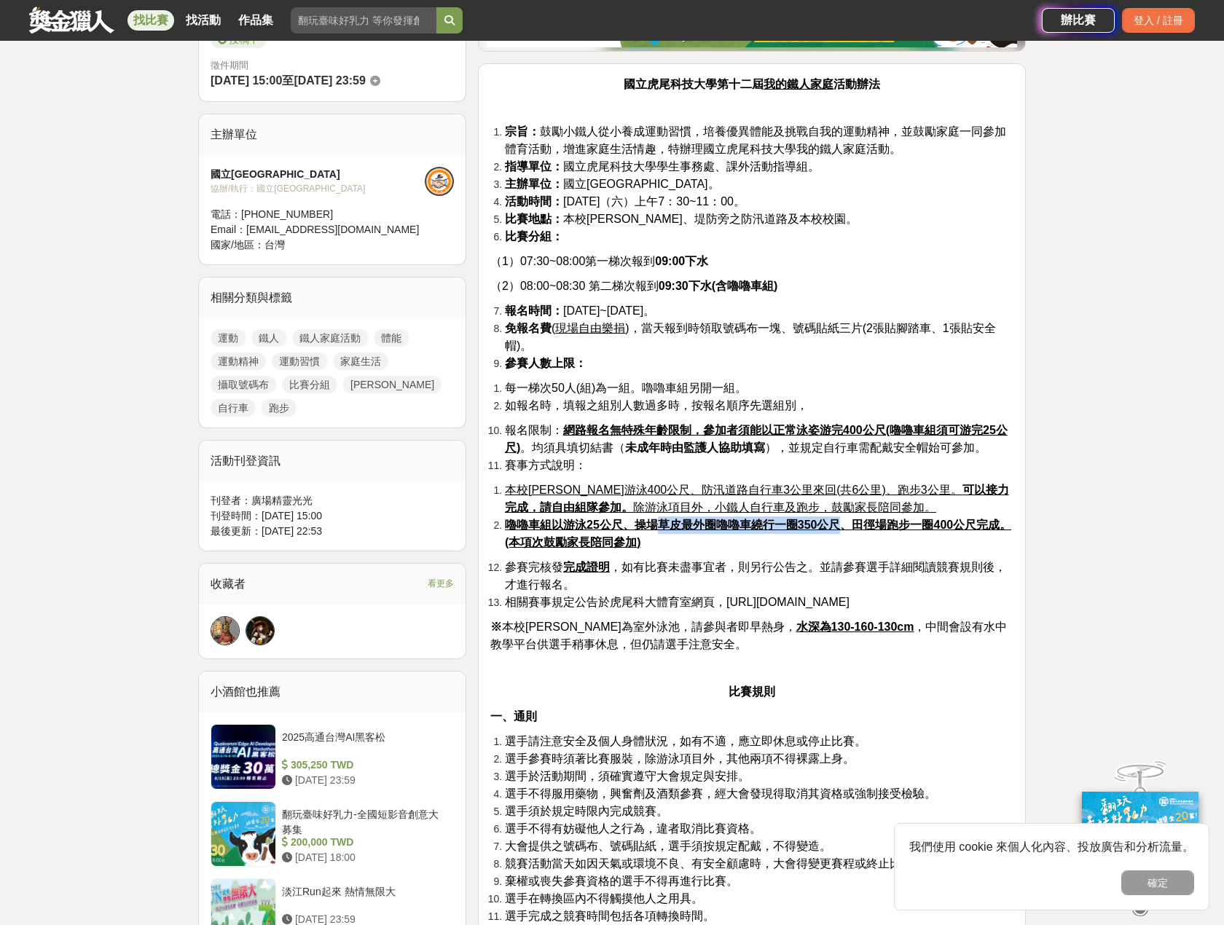
drag, startPoint x: 674, startPoint y: 527, endPoint x: 841, endPoint y: 526, distance: 166.8
click at [841, 526] on u "嚕嚕車組以游泳25公尺、操場草皮最外圈嚕嚕車繞行一圈350公尺、田徑場跑步一圈400公尺完成。(本項次鼓勵家長陪同參加)" at bounding box center [758, 534] width 506 height 30
drag, startPoint x: 726, startPoint y: 603, endPoint x: 986, endPoint y: 605, distance: 260.1
click at [987, 605] on li "相關賽事規定公告於虎尾科大體育室網頁，[URL][DOMAIN_NAME]" at bounding box center [759, 602] width 509 height 17
